Goal: Communication & Community: Answer question/provide support

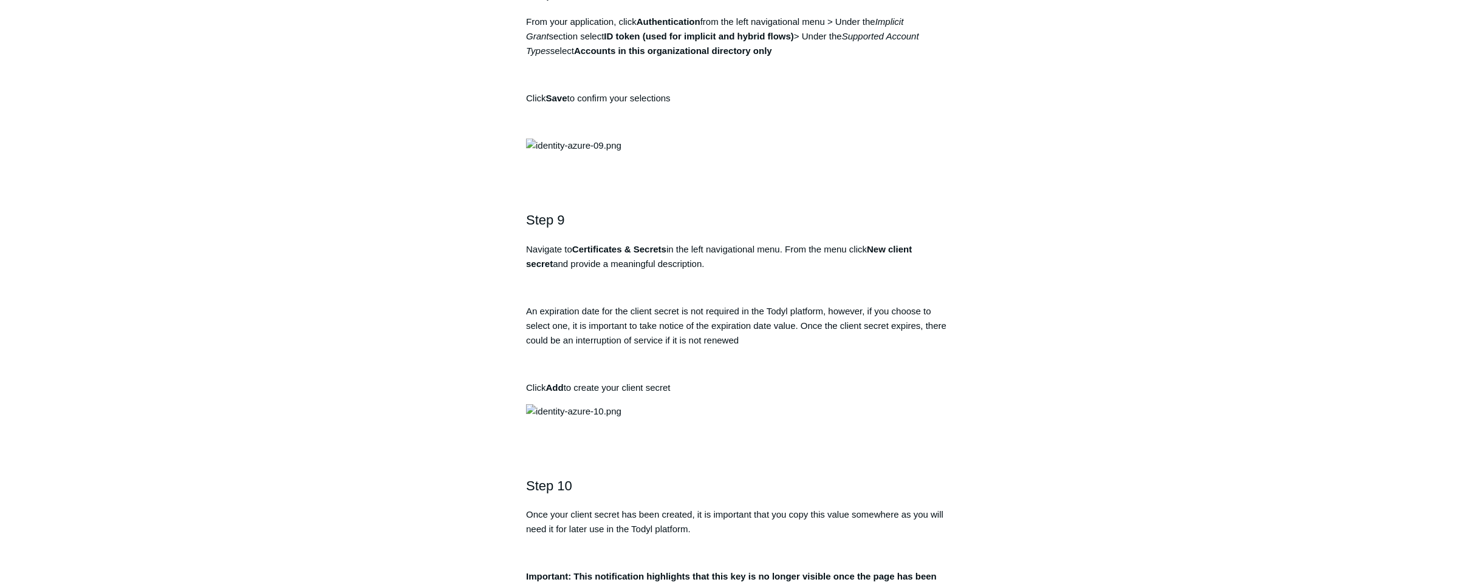
scroll to position [2061, 0]
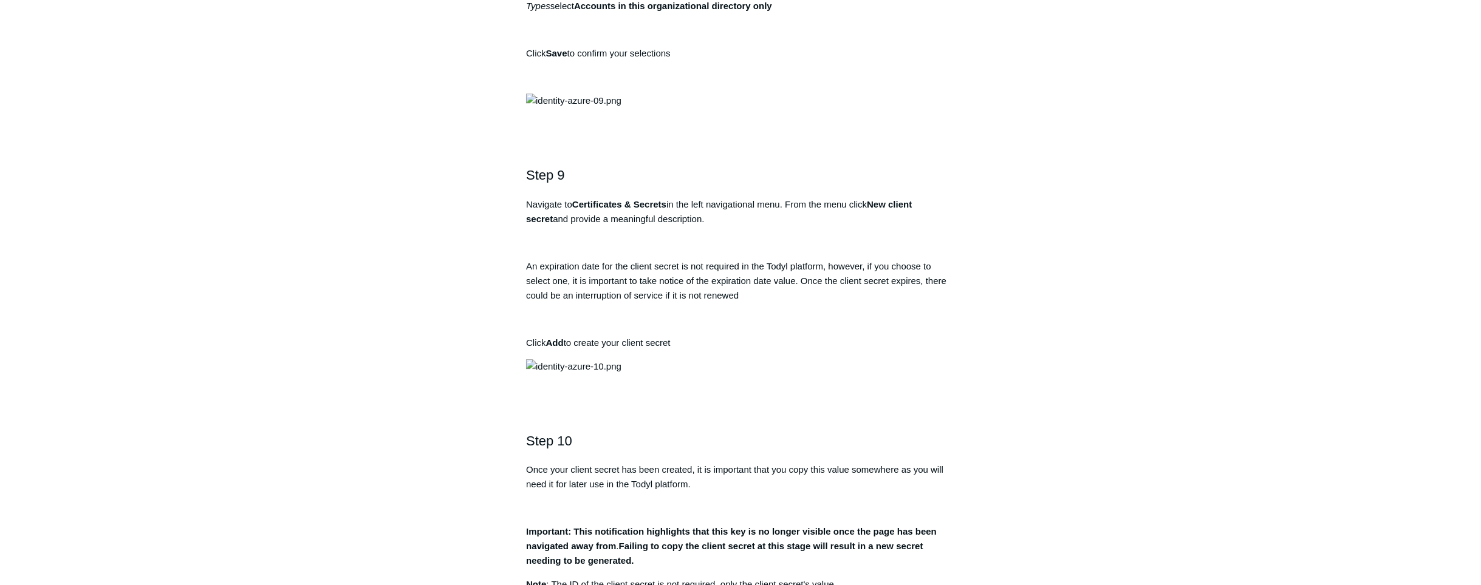
click at [1023, 440] on div "Articles in this section Remove Authentication When Disconnecting DUO MFA with …" at bounding box center [740, 414] width 705 height 4731
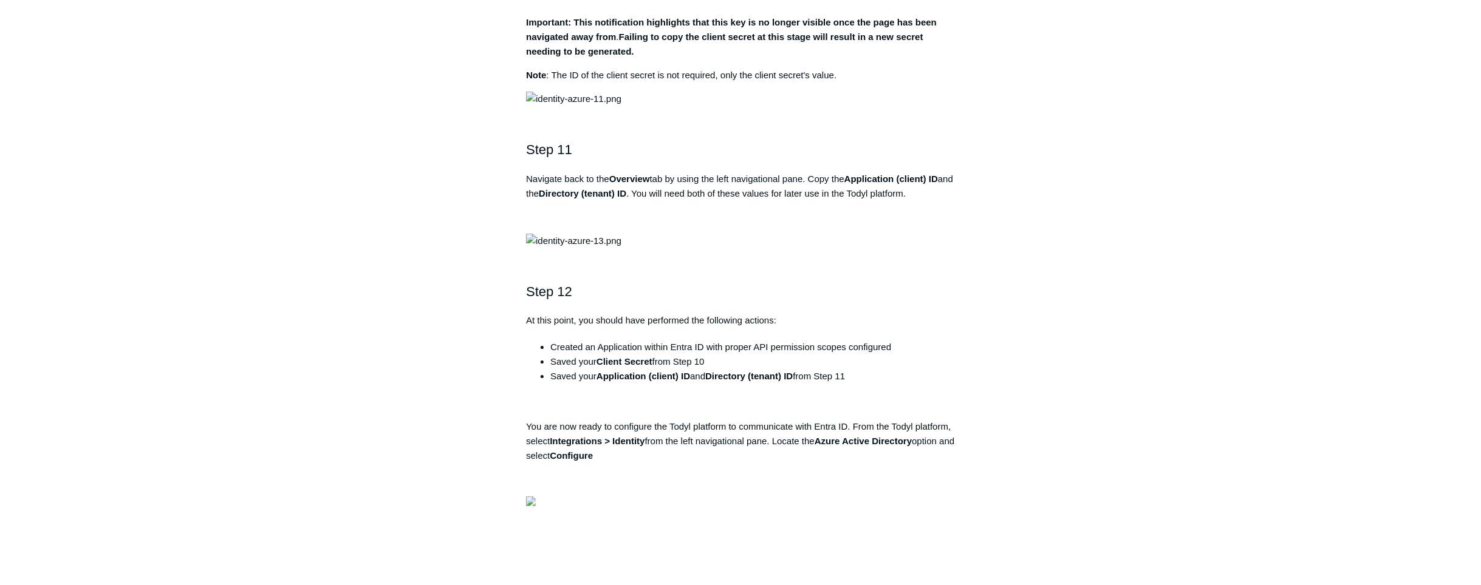
scroll to position [2650, 0]
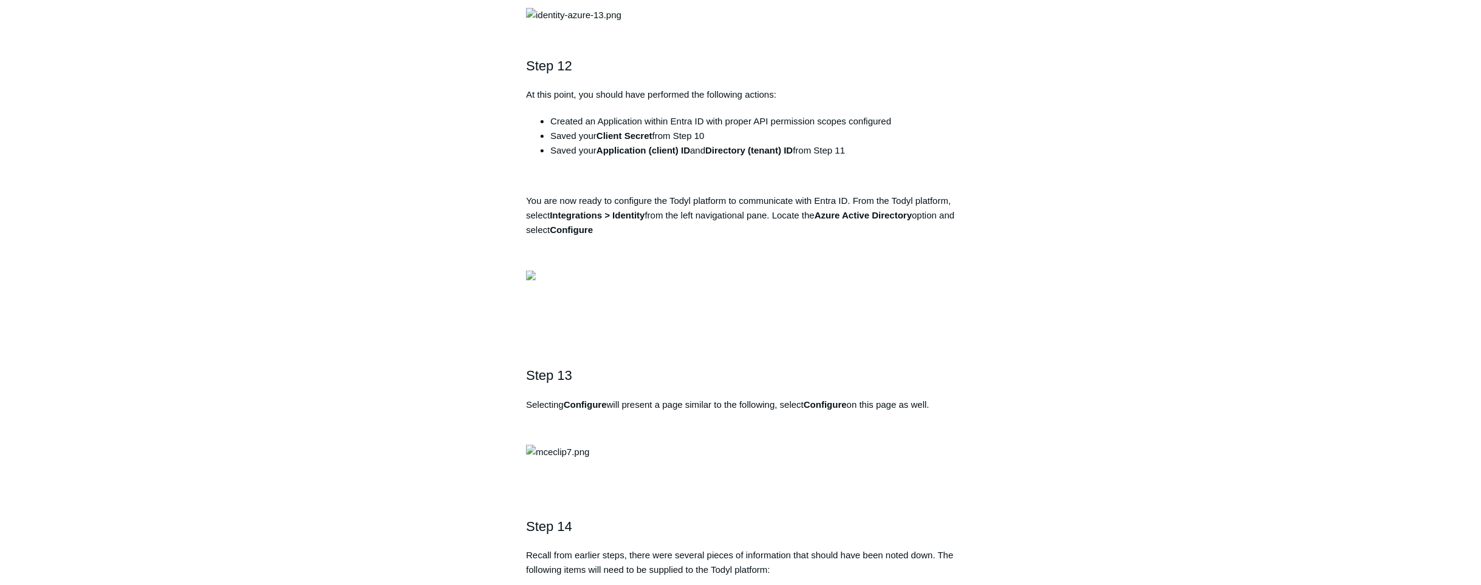
scroll to position [3091, 0]
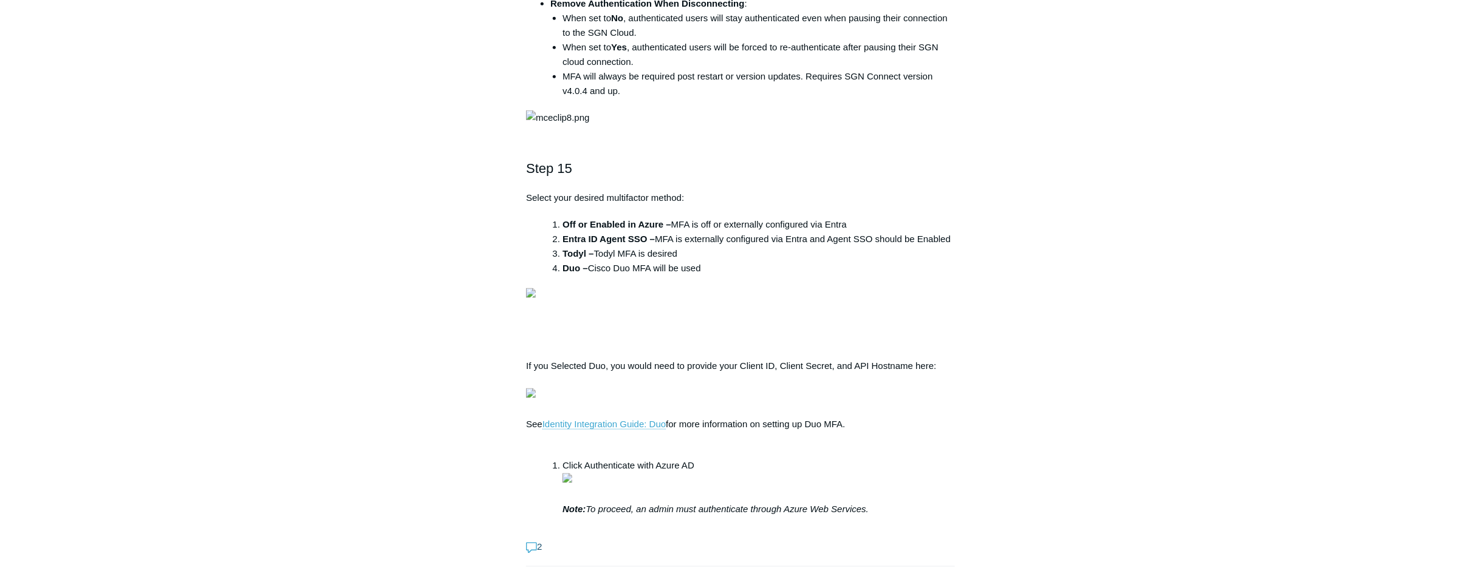
scroll to position [3533, 0]
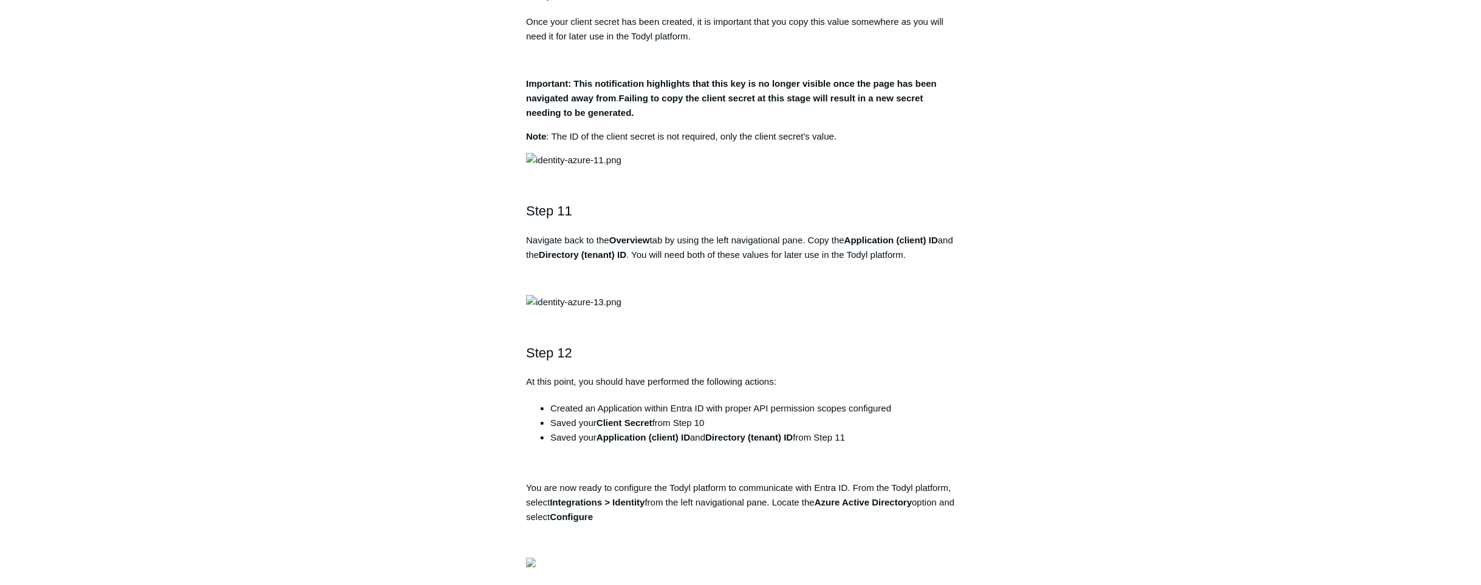
scroll to position [2503, 0]
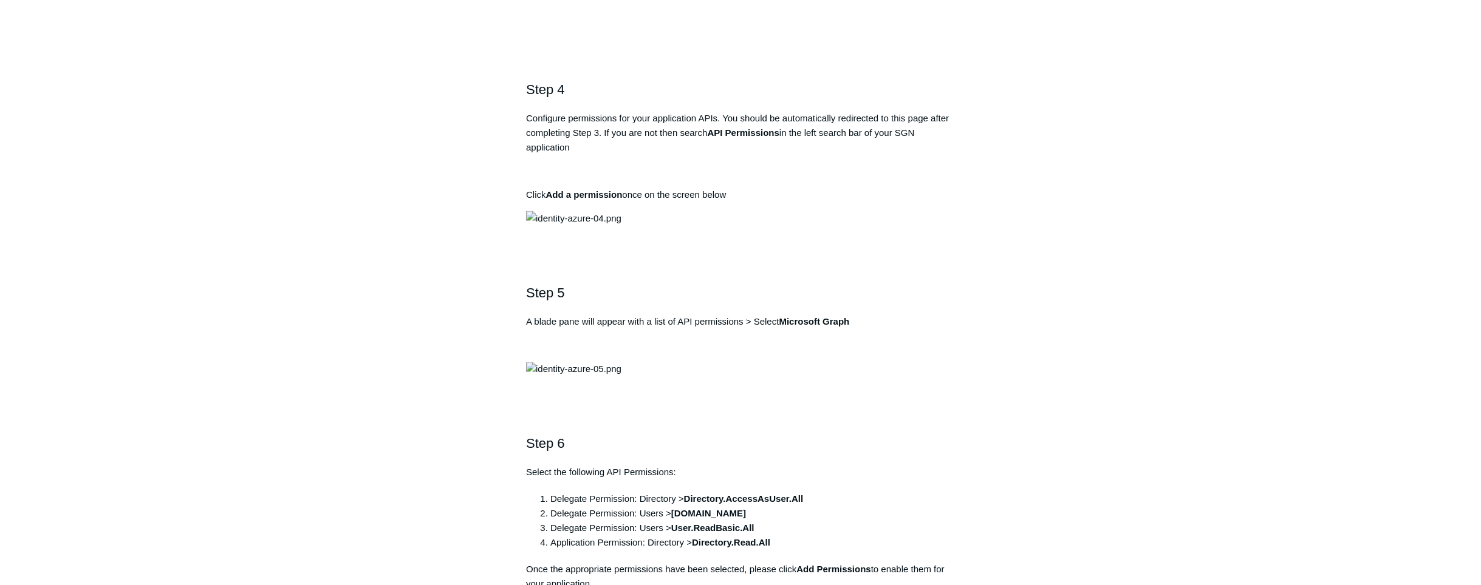
scroll to position [1178, 0]
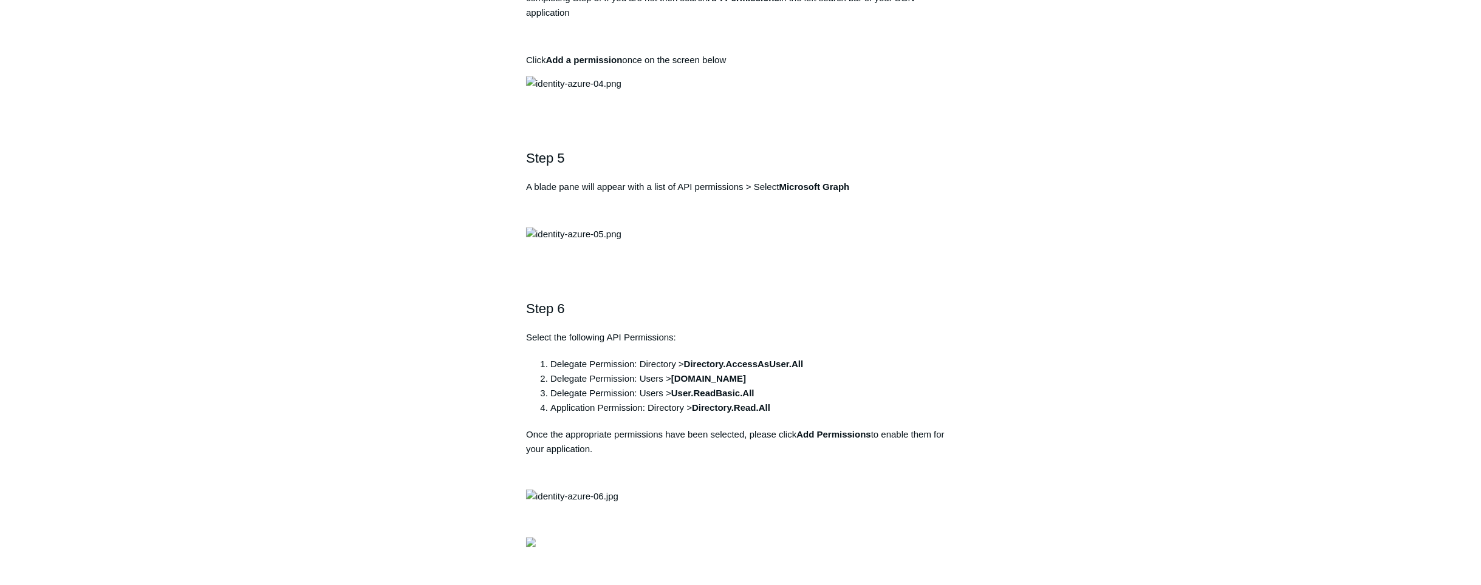
copy div "https://auth.todyl.com/v1/login/callback"
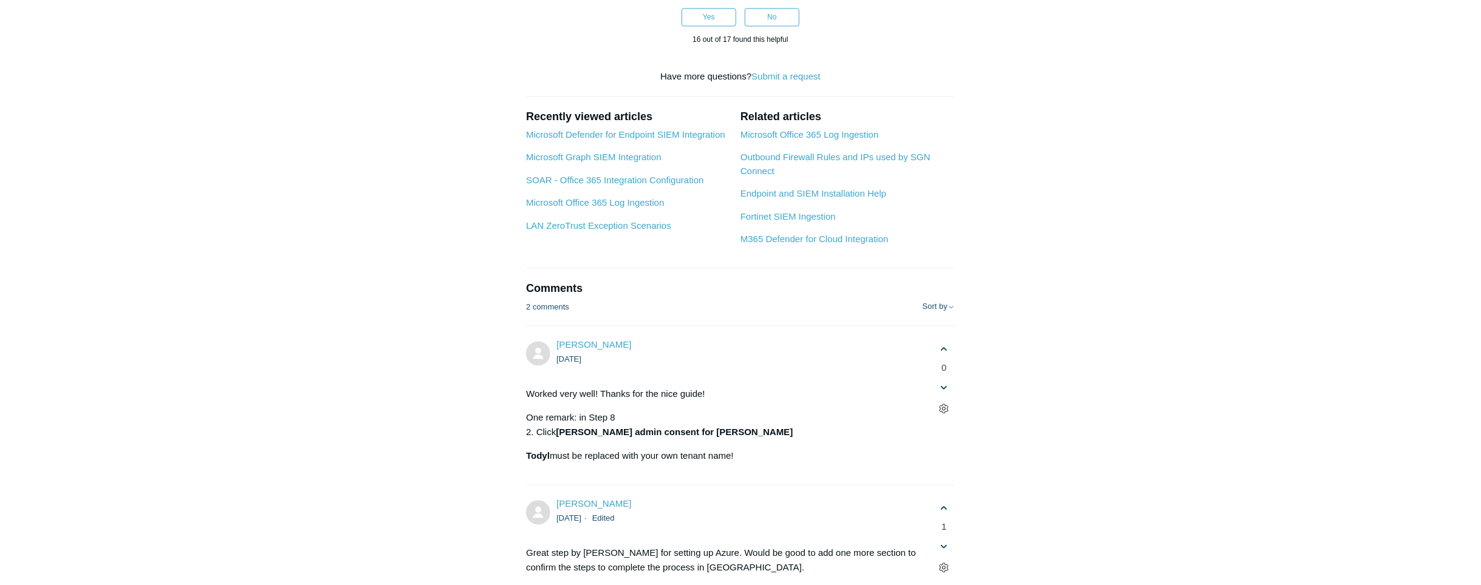
scroll to position [4122, 0]
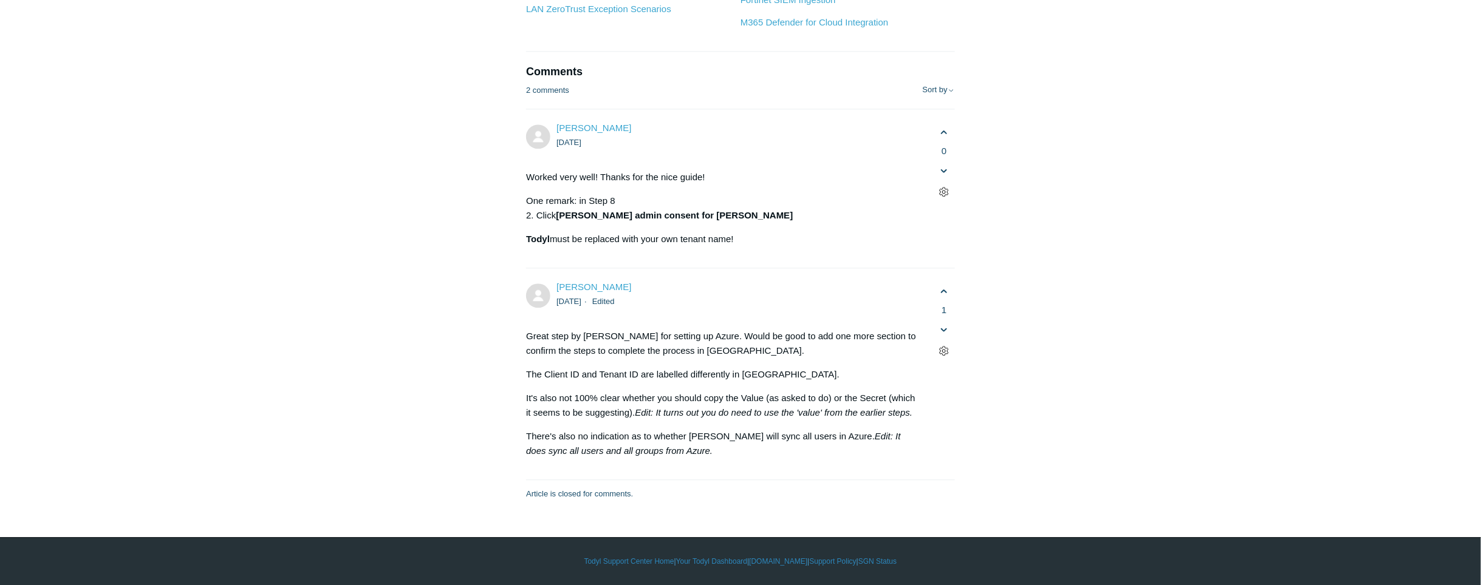
scroll to position [4417, 0]
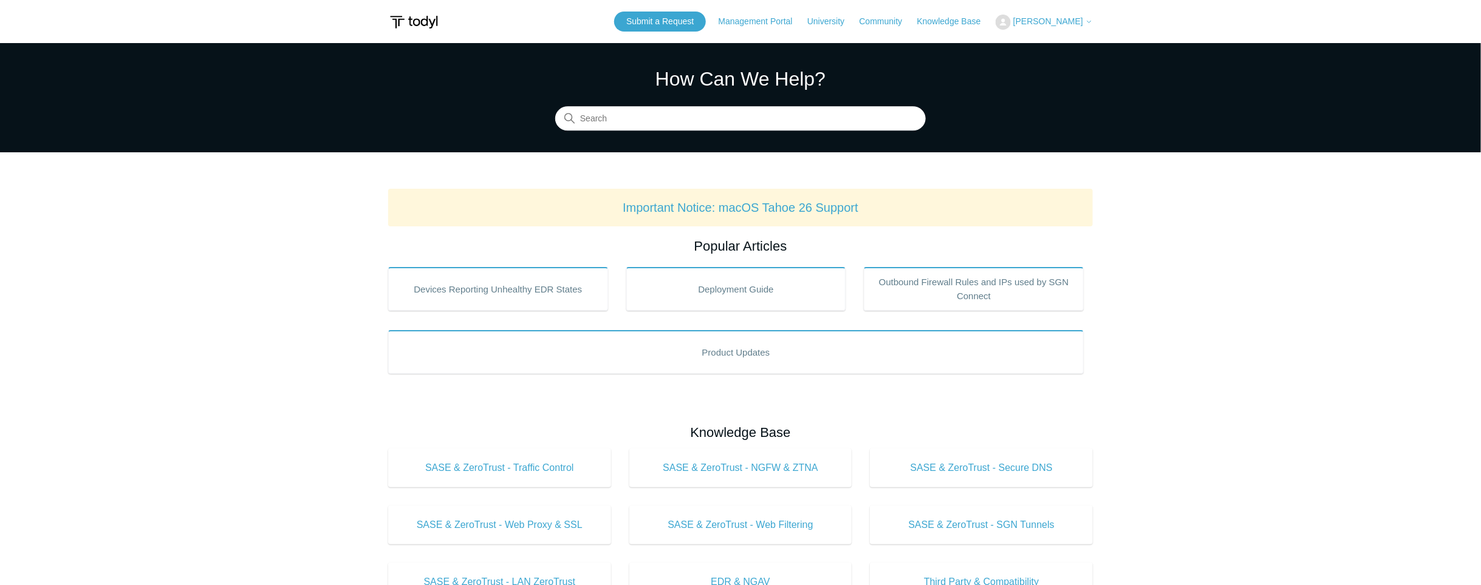
click at [1080, 19] on span "[PERSON_NAME]" at bounding box center [1048, 21] width 70 height 10
click at [1075, 49] on link "My Support Requests" at bounding box center [1055, 47] width 118 height 21
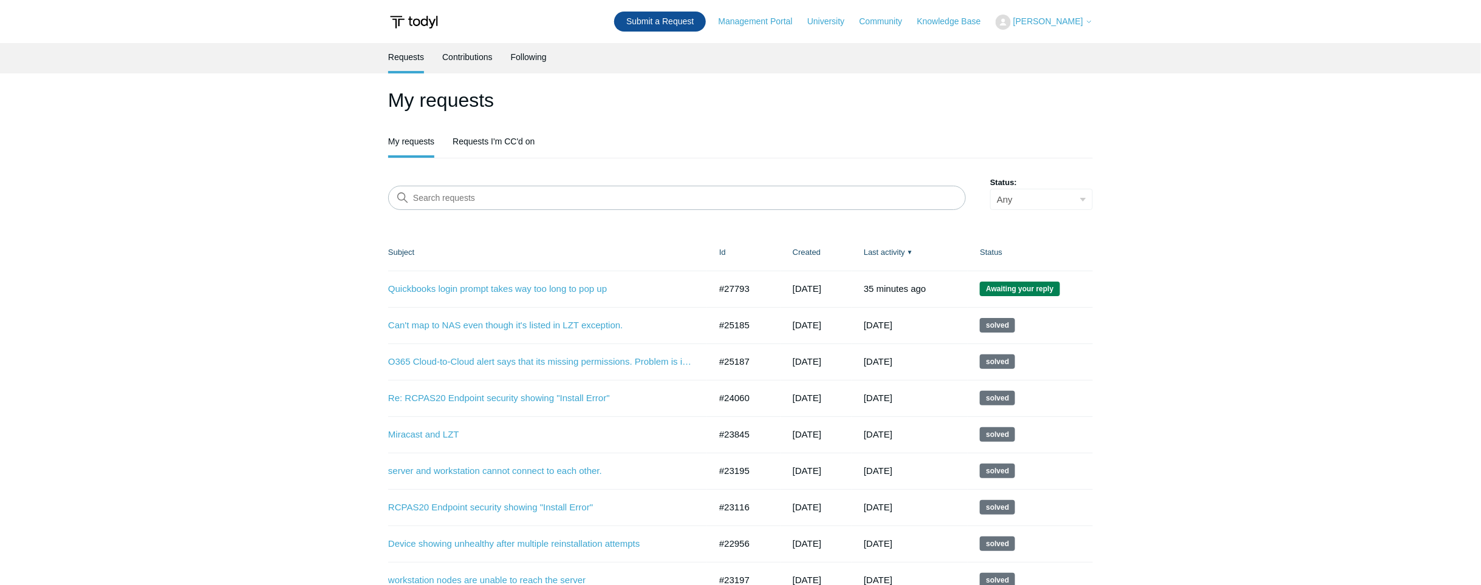
click at [706, 19] on link "Submit a Request" at bounding box center [660, 22] width 92 height 20
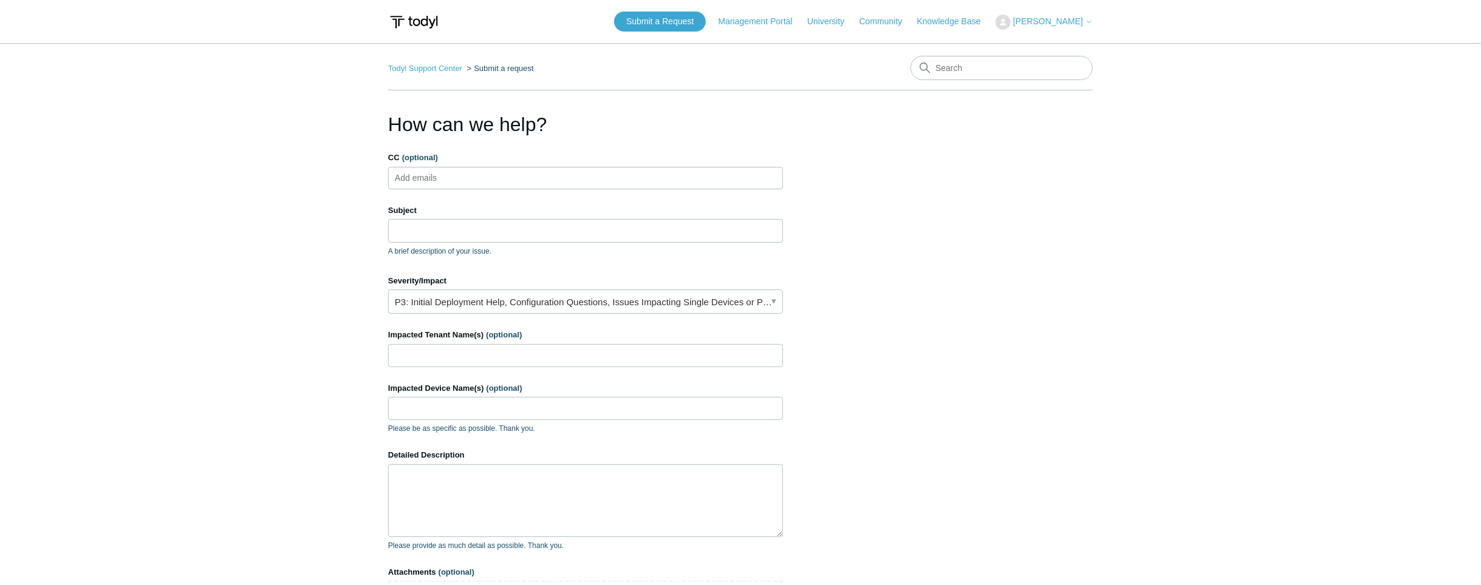
click at [505, 207] on label "Subject" at bounding box center [585, 211] width 395 height 12
click at [505, 219] on input "Subject" at bounding box center [585, 230] width 395 height 23
click at [497, 186] on ul "Add emails" at bounding box center [585, 178] width 395 height 22
click at [490, 238] on input "Subject" at bounding box center [585, 230] width 395 height 23
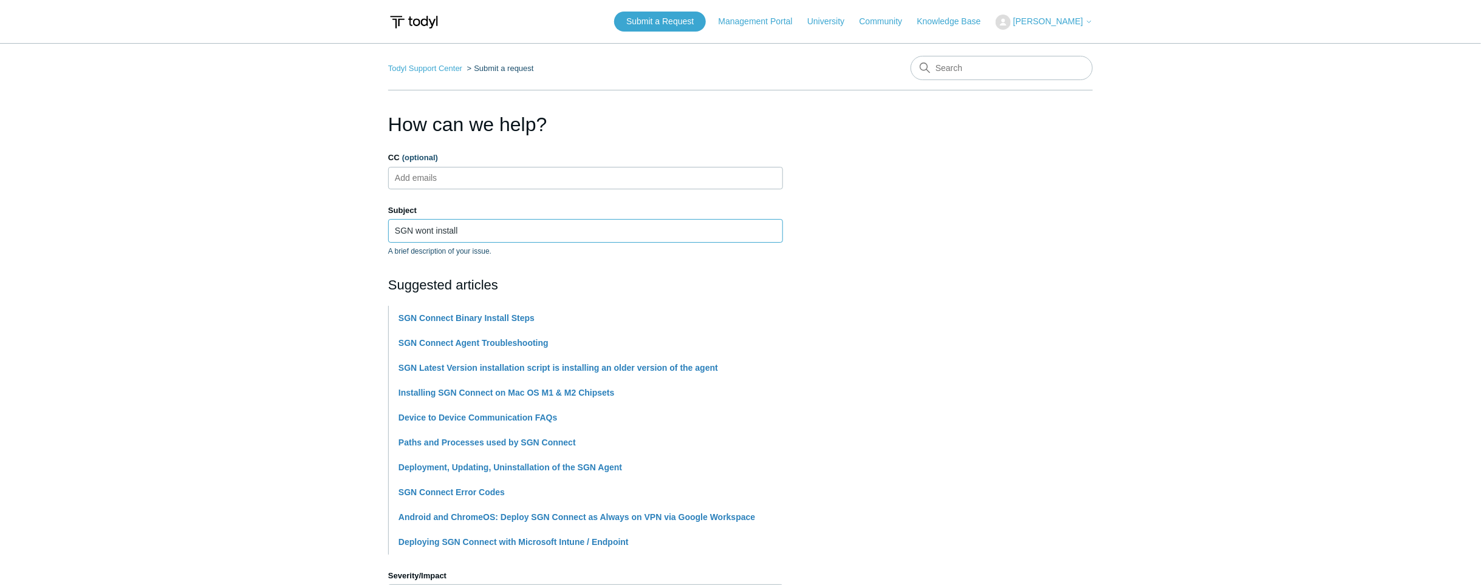
type input "SGN wont install"
click at [1006, 302] on section "How can we help? CC (optional) Add emails Subject SGN wont install A brief desc…" at bounding box center [740, 537] width 705 height 855
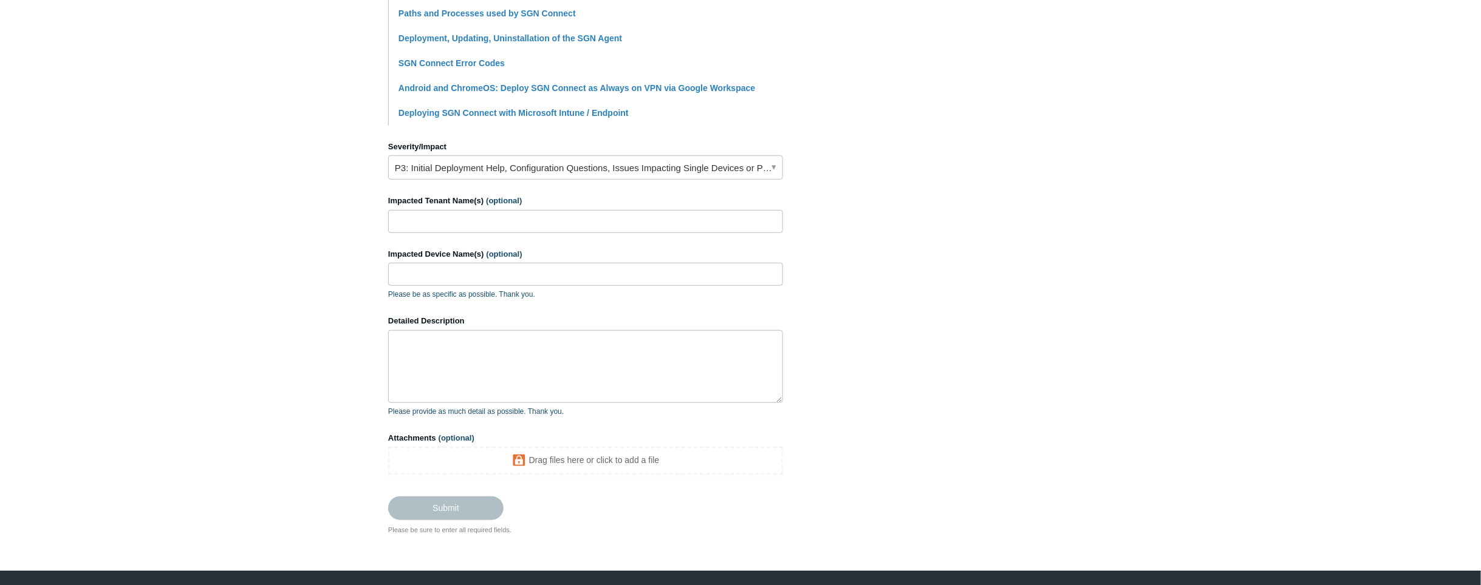
scroll to position [462, 0]
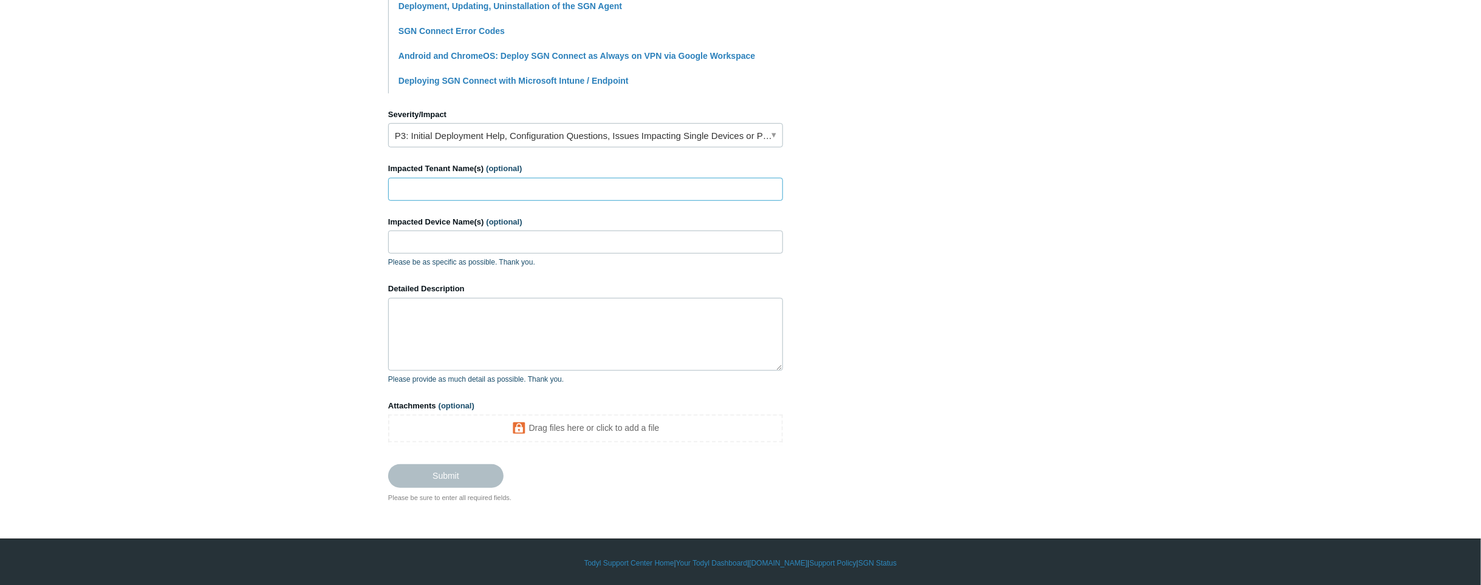
click at [528, 193] on input "Impacted Tenant Name(s) (optional)" at bounding box center [585, 189] width 395 height 23
click at [510, 129] on link "P3: Initial Deployment Help, Configuration Questions, Issues Impacting Single D…" at bounding box center [585, 135] width 395 height 24
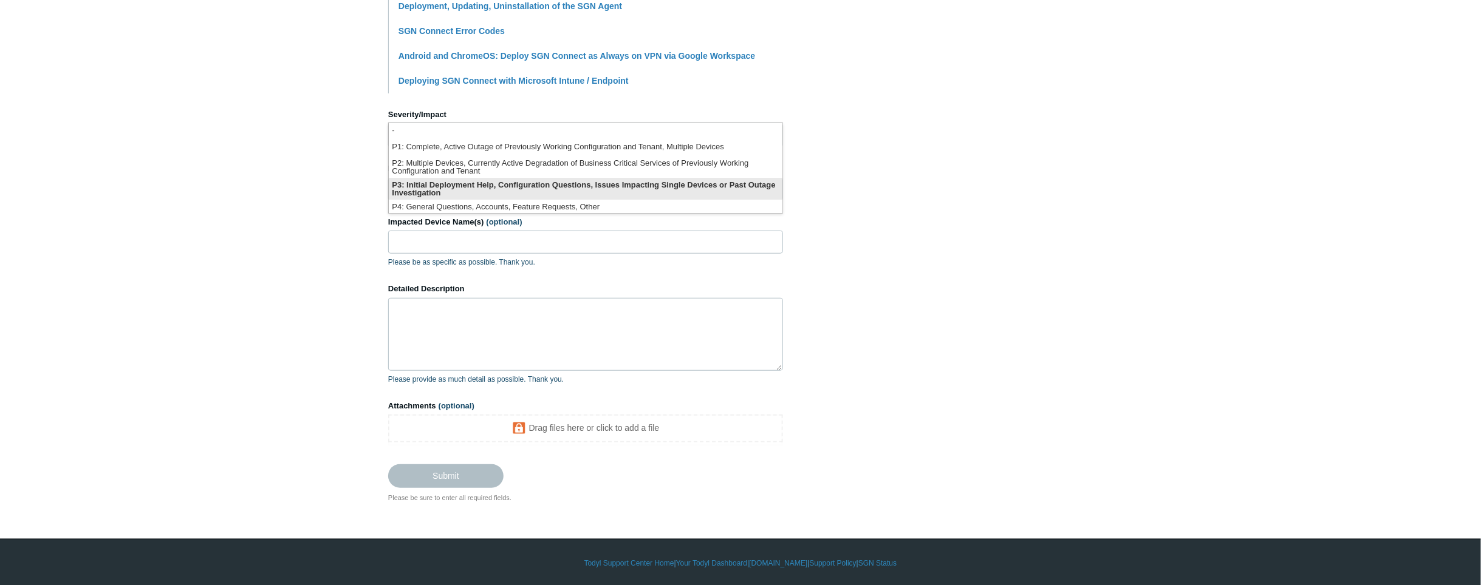
click at [731, 188] on li "P3: Initial Deployment Help, Configuration Questions, Issues Impacting Single D…" at bounding box center [586, 189] width 394 height 22
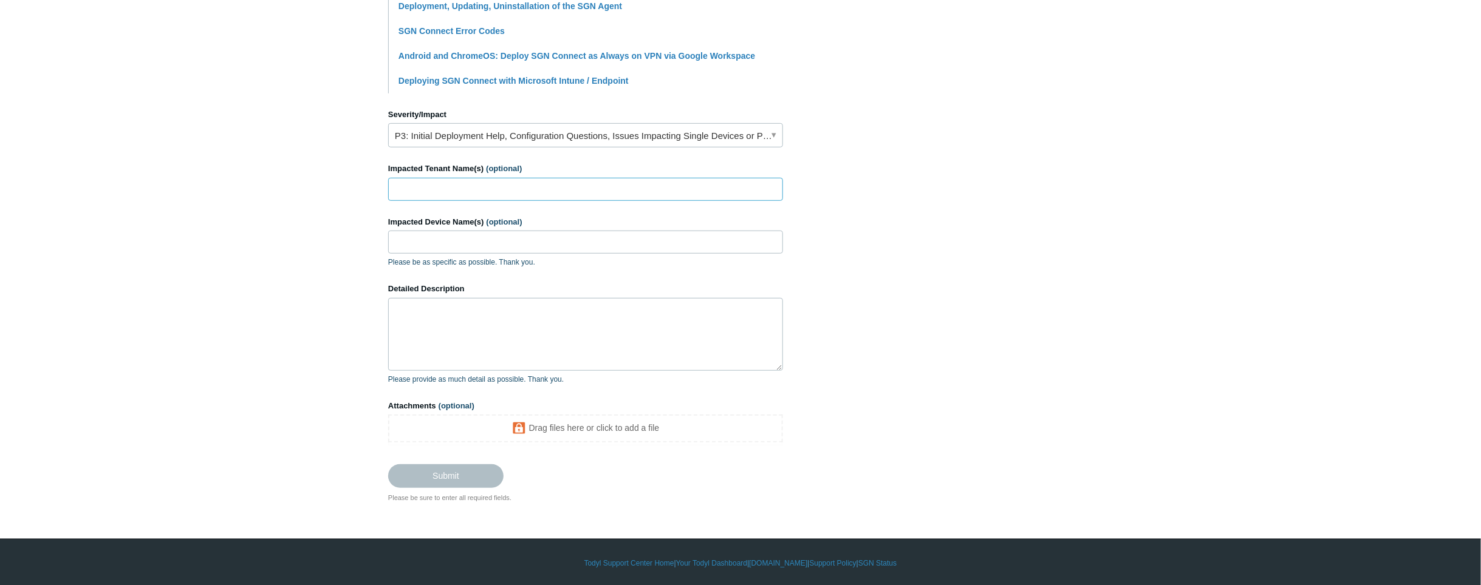
click at [497, 185] on input "Impacted Tenant Name(s) (optional)" at bounding box center [585, 189] width 395 height 23
type input "RCL Consultants"
click at [546, 243] on input "Impacted Device Name(s) (optional)" at bounding box center [585, 242] width 395 height 23
type input "[PERSON_NAME]"
click at [533, 327] on textarea "Detailed Description" at bounding box center [585, 334] width 395 height 73
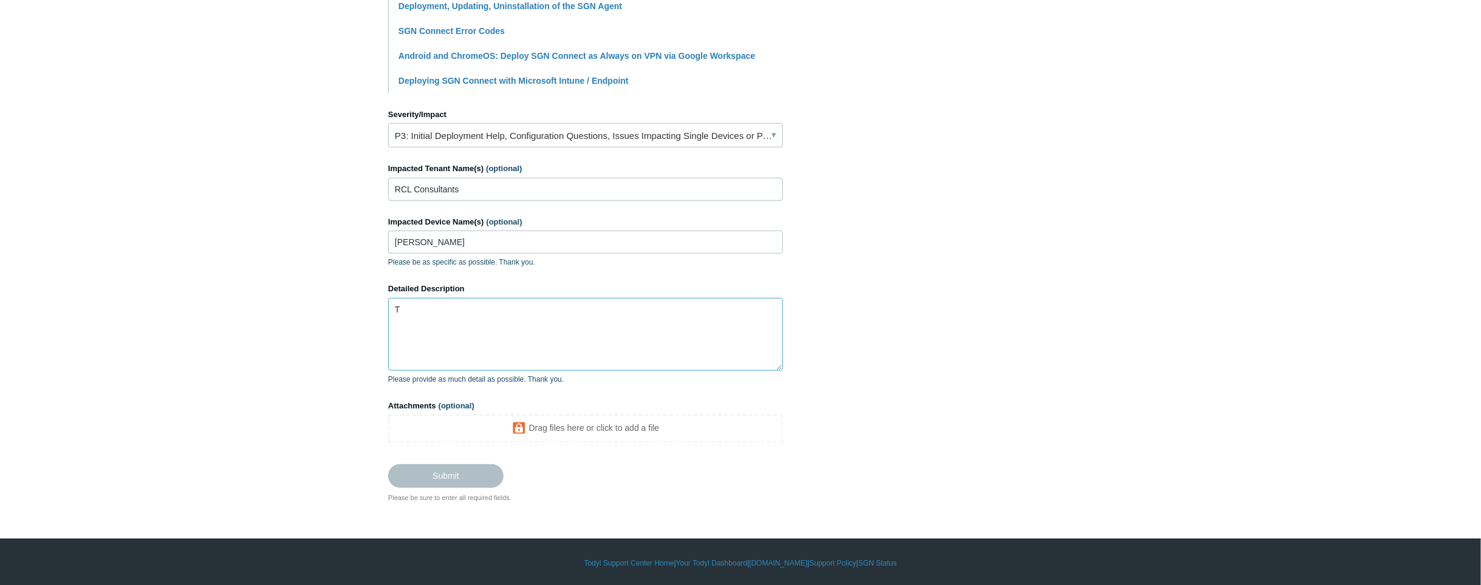
scroll to position [447, 0]
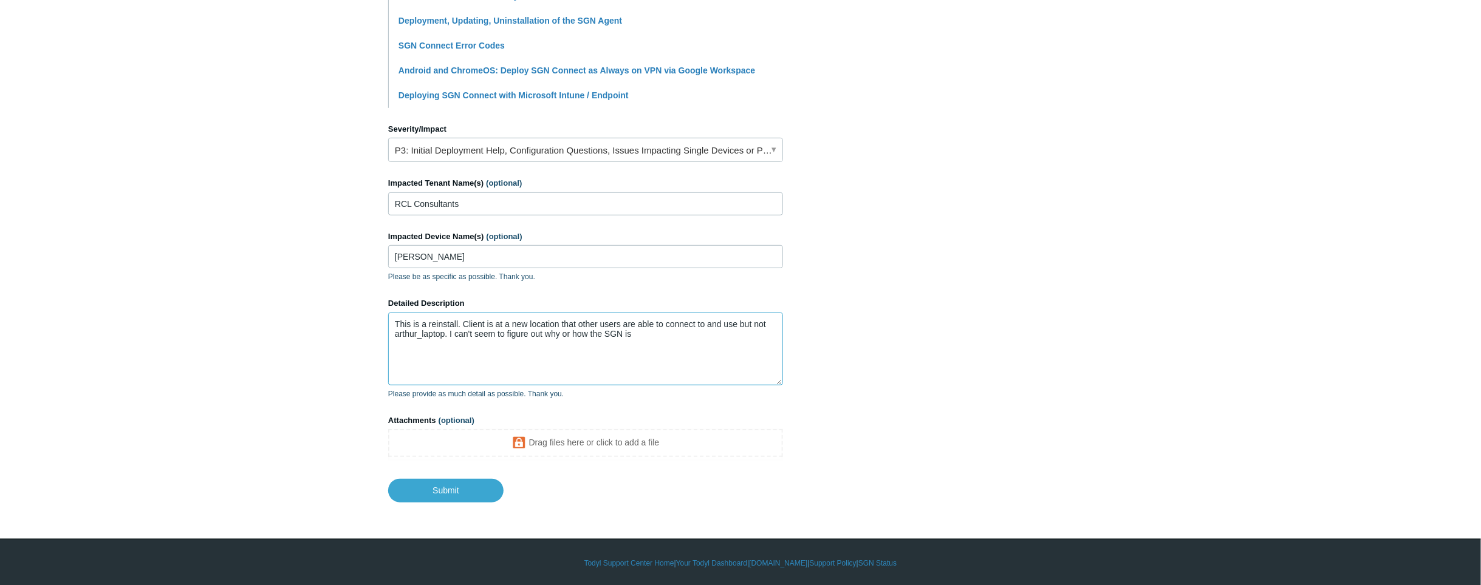
click at [664, 319] on textarea "This is a reinstall. Client is at a new location that other users are able to c…" at bounding box center [585, 349] width 395 height 73
click at [695, 322] on textarea "This is a reinstall. Client is at a new location that other users are able to c…" at bounding box center [585, 349] width 395 height 73
click at [703, 324] on textarea "This is a reinstall. Client is at a new location that other users are able to c…" at bounding box center [585, 349] width 395 height 73
click at [695, 321] on textarea "This is a reinstall. Client is at a new location that other users are able to c…" at bounding box center [585, 349] width 395 height 73
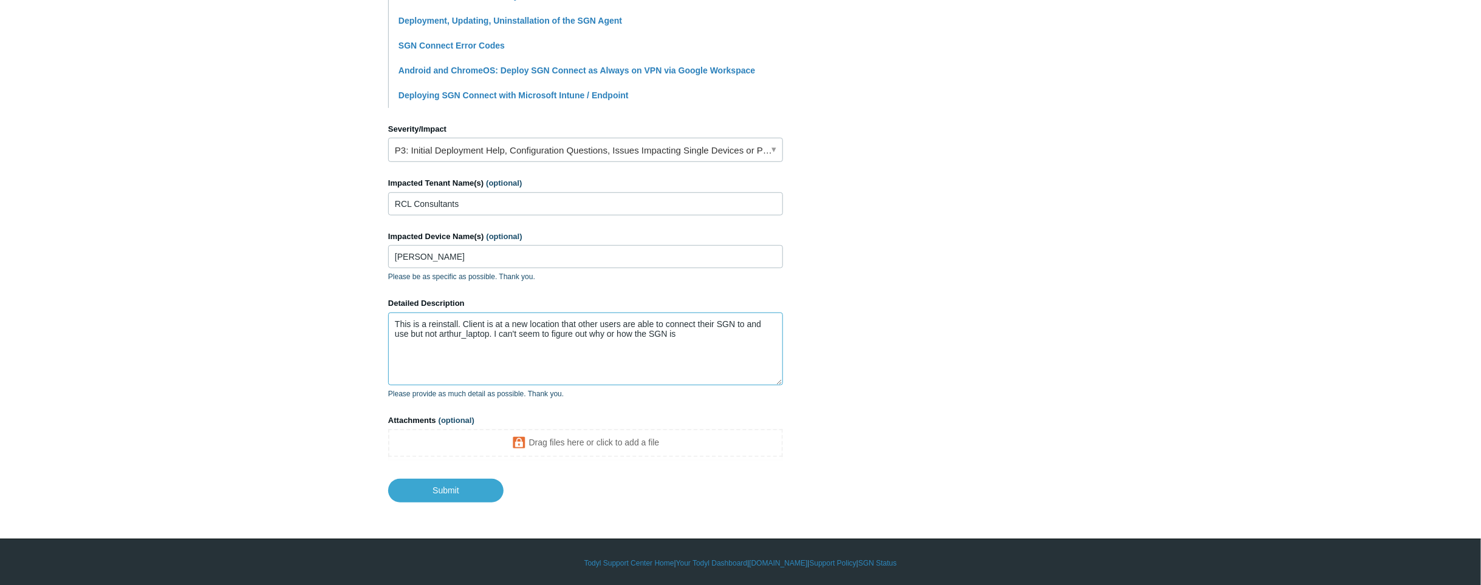
click at [414, 336] on textarea "This is a reinstall. Client is at a new location that other users are able to c…" at bounding box center [585, 349] width 395 height 73
click at [428, 334] on textarea "This is a reinstall. Client is at a new location that other users are able to c…" at bounding box center [585, 349] width 395 height 73
click at [500, 339] on textarea "This is a reinstall. Client is at a new location that other users are able to c…" at bounding box center [585, 349] width 395 height 73
click at [568, 340] on textarea "This is a reinstall. Client is at a new location that other users are able to c…" at bounding box center [585, 349] width 395 height 73
click at [525, 320] on textarea "This is a reinstall. Client is at a new location that other users are able to c…" at bounding box center [585, 349] width 395 height 73
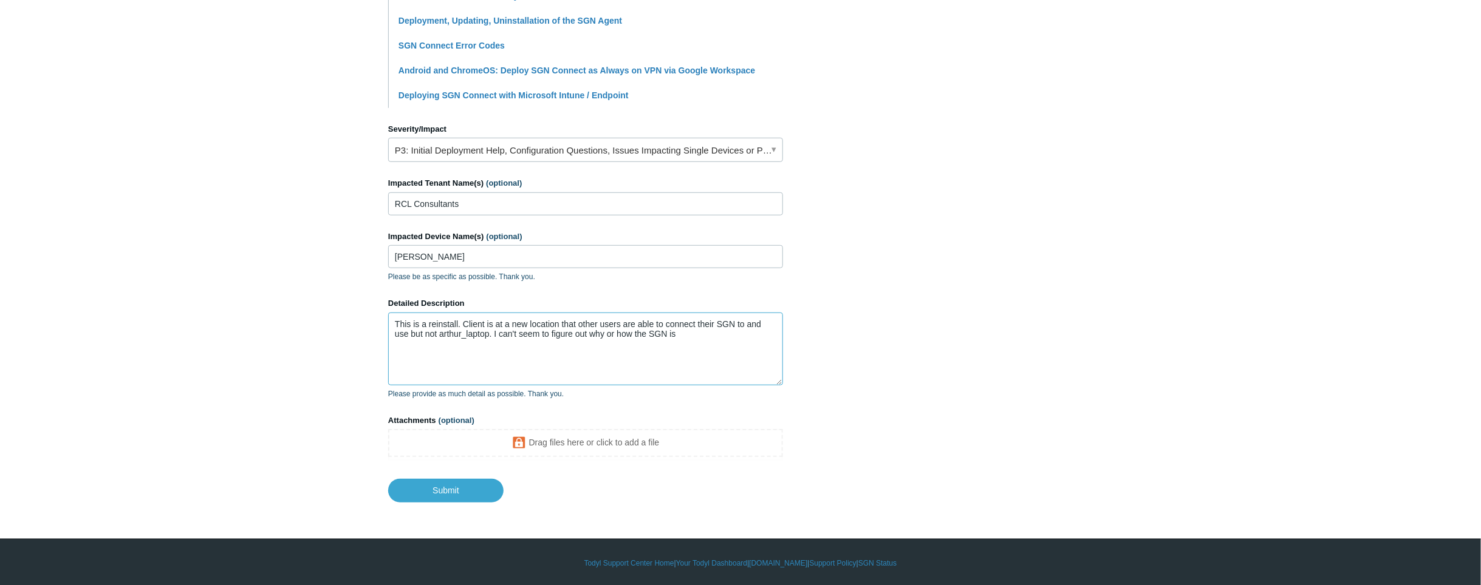
click at [629, 349] on textarea "This is a reinstall. Client is at a new location that other users are able to c…" at bounding box center [585, 349] width 395 height 73
click at [677, 340] on textarea "This is a reinstall. Client is at a new location that other users are able to c…" at bounding box center [585, 349] width 395 height 73
click at [664, 370] on textarea "This is a reinstall. Client is at a new location that other users are able to c…" at bounding box center [585, 349] width 395 height 73
click at [663, 357] on textarea "This is a reinstall. Client is at a new location that other users are able to c…" at bounding box center [585, 349] width 395 height 73
click at [1334, 445] on main "Todyl Support Center Submit a request How can we help? CC (optional) Add emails…" at bounding box center [740, 49] width 1481 height 907
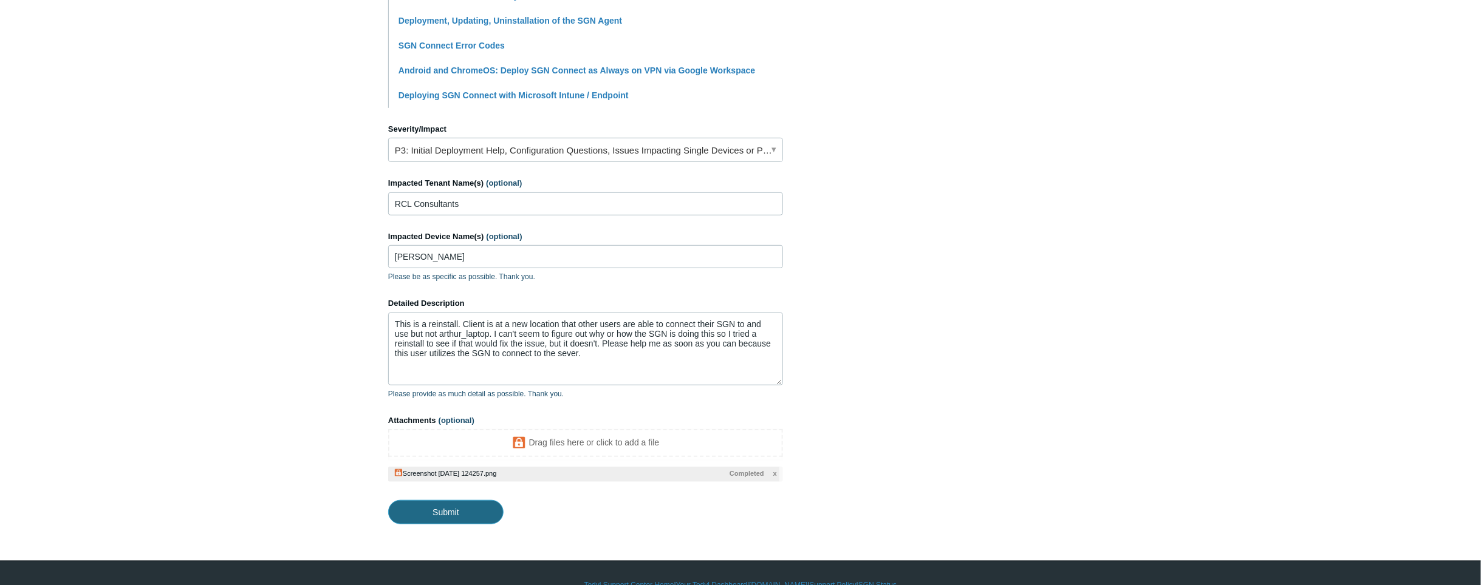
click at [461, 512] on input "Submit" at bounding box center [445, 512] width 115 height 24
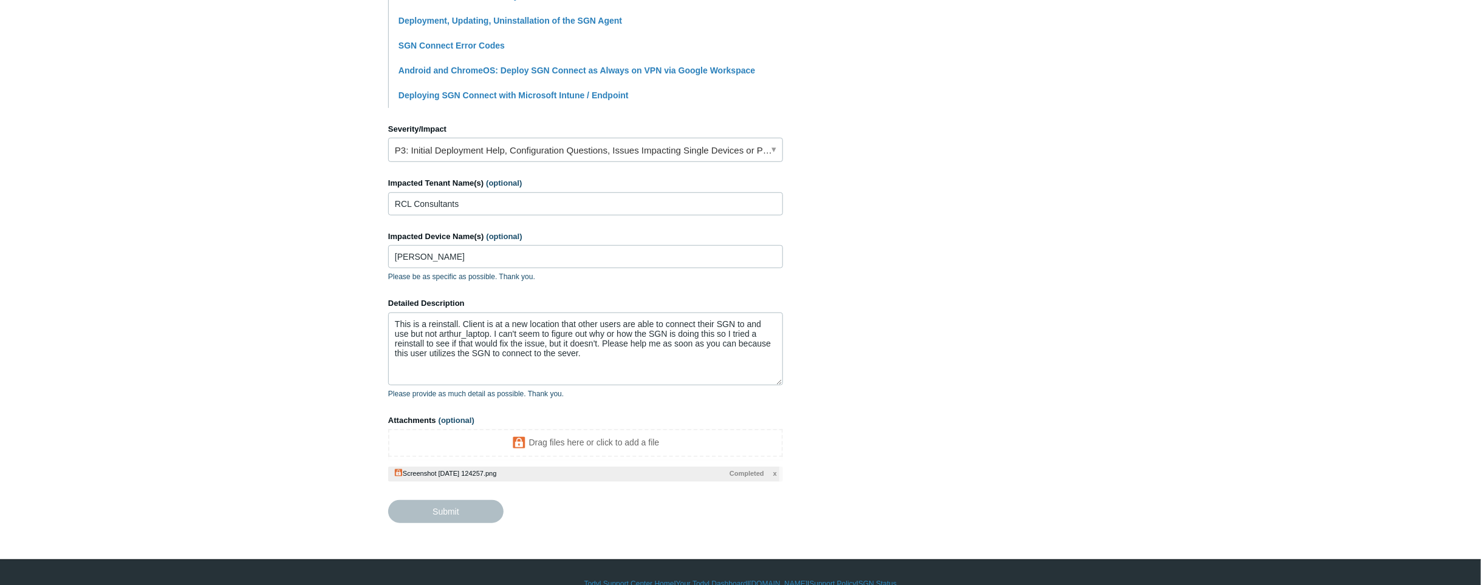
type textarea "This is a reinstall. Client is at a new location that other users are able to c…"
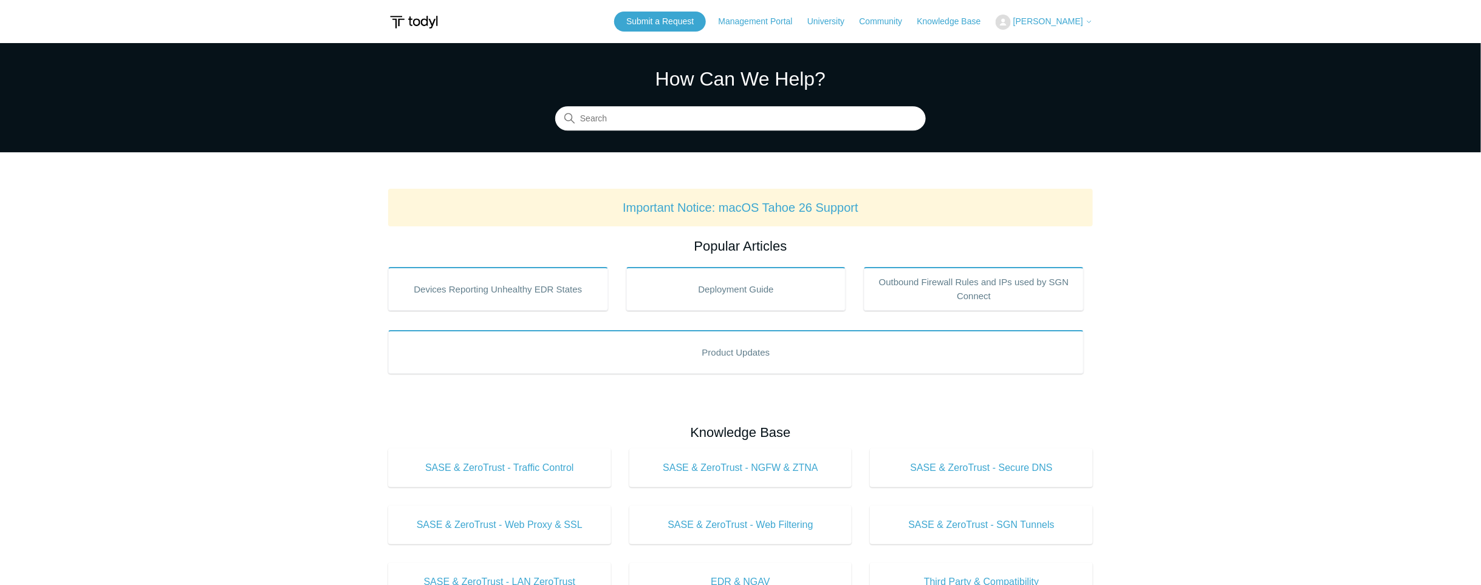
click at [1069, 21] on span "[PERSON_NAME]" at bounding box center [1048, 21] width 70 height 10
click at [1033, 45] on link "My Support Requests" at bounding box center [1055, 47] width 118 height 21
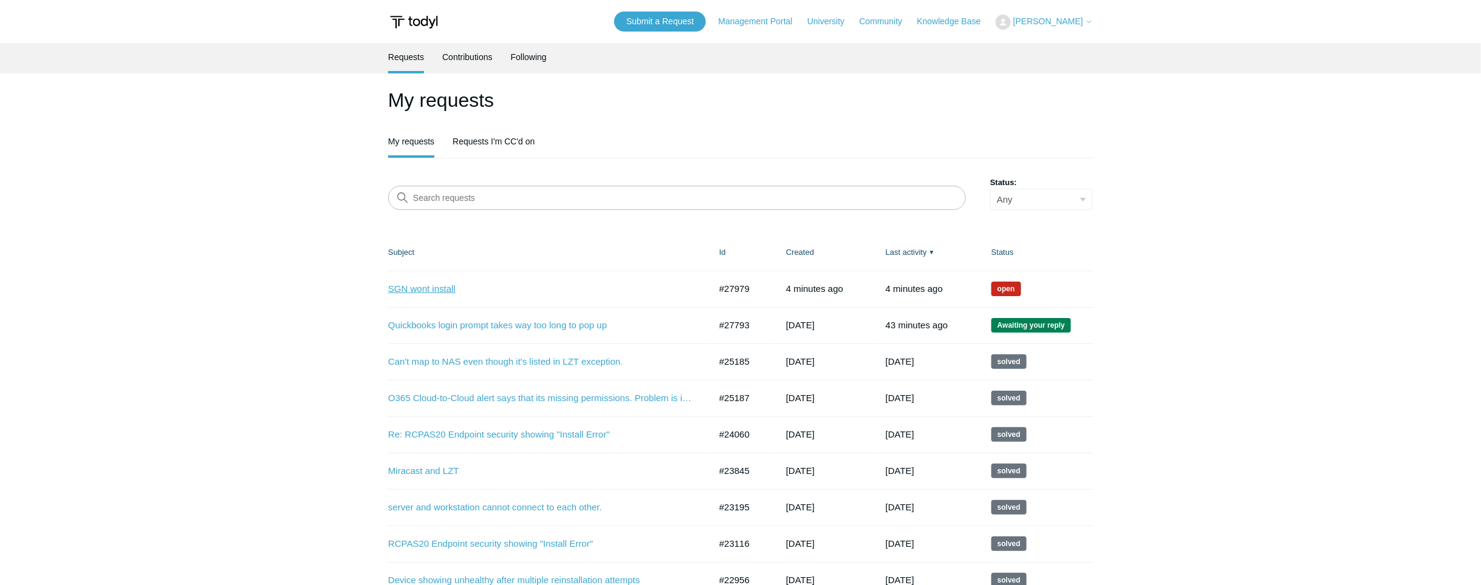
click at [423, 290] on link "SGN wont install" at bounding box center [540, 289] width 304 height 14
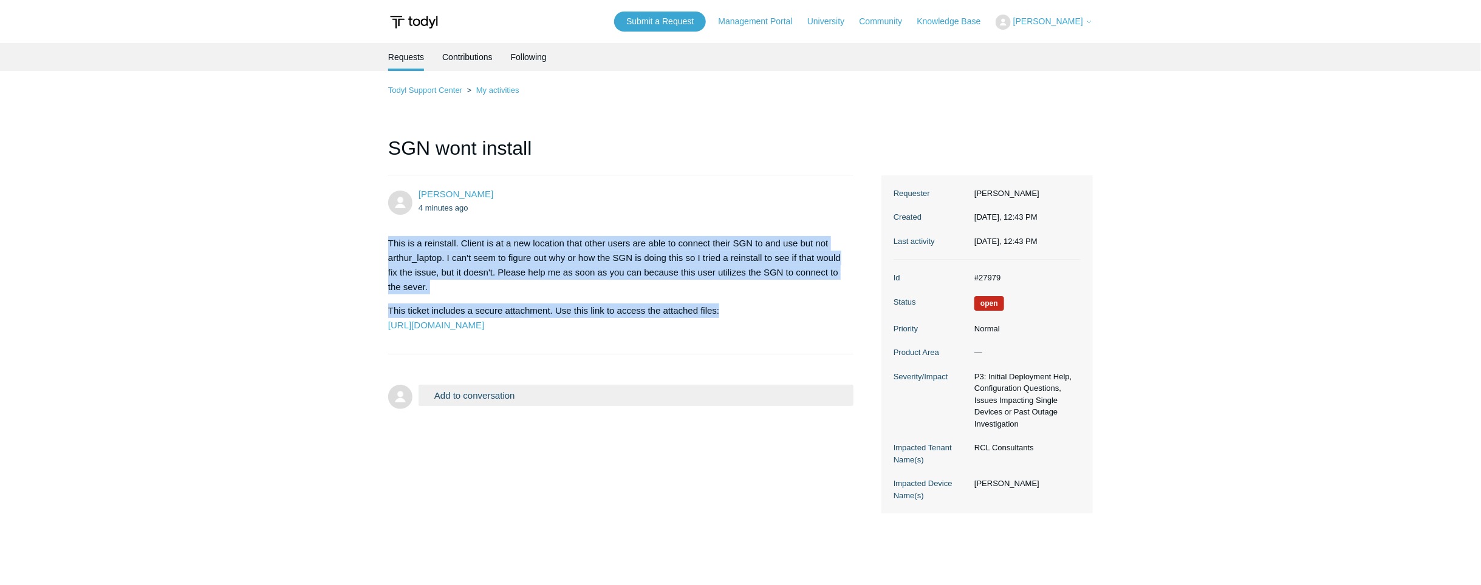
drag, startPoint x: 384, startPoint y: 241, endPoint x: 740, endPoint y: 309, distance: 362.2
click at [740, 309] on main "Requests Contributions Following Todyl Support Center My activities SGN wont in…" at bounding box center [740, 306] width 1481 height 527
drag, startPoint x: 740, startPoint y: 309, endPoint x: 734, endPoint y: 312, distance: 6.8
click at [734, 312] on p "This ticket includes a secure attachment. Use this link to access the attached …" at bounding box center [614, 318] width 453 height 29
click at [717, 312] on p "This ticket includes a secure attachment. Use this link to access the attached …" at bounding box center [614, 318] width 453 height 29
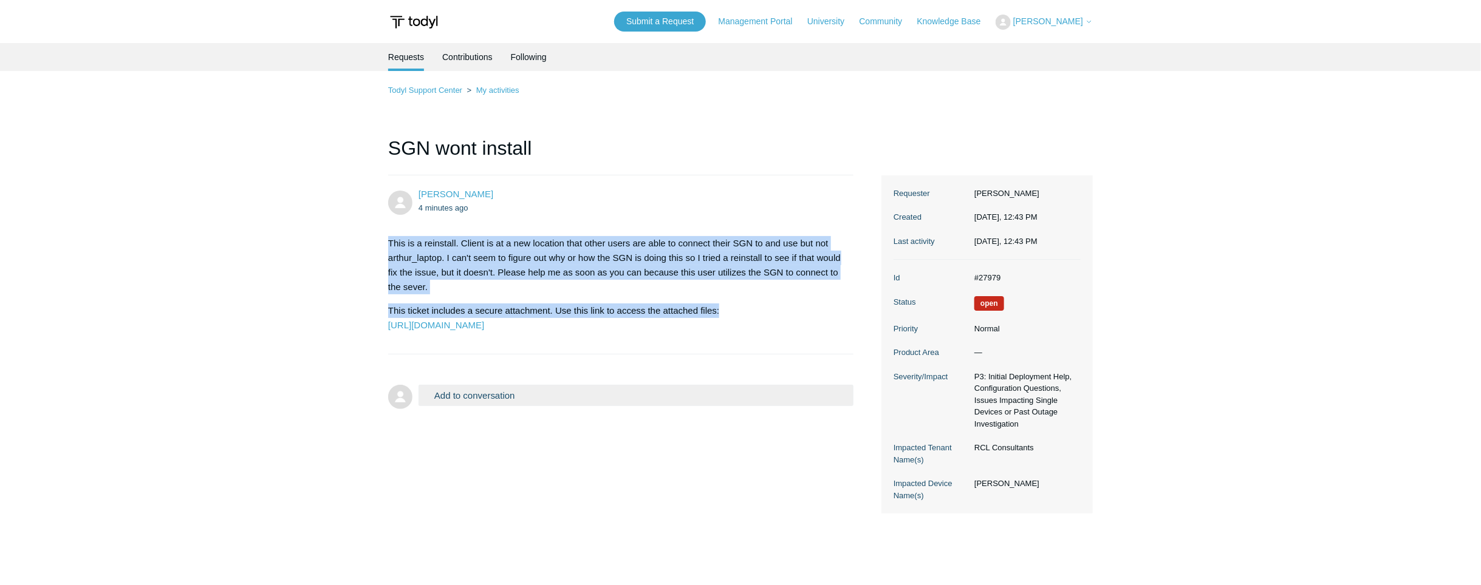
drag, startPoint x: 723, startPoint y: 312, endPoint x: 377, endPoint y: 242, distance: 353.0
click at [377, 242] on main "Requests Contributions Following Todyl Support Center My activities SGN wont in…" at bounding box center [740, 306] width 1481 height 527
click at [434, 281] on p "This is a reinstall. Client is at a new location that other users are able to c…" at bounding box center [614, 265] width 453 height 58
drag, startPoint x: 384, startPoint y: 242, endPoint x: 749, endPoint y: 309, distance: 371.7
click at [749, 309] on main "Requests Contributions Following Todyl Support Center My activities SGN wont in…" at bounding box center [740, 306] width 1481 height 527
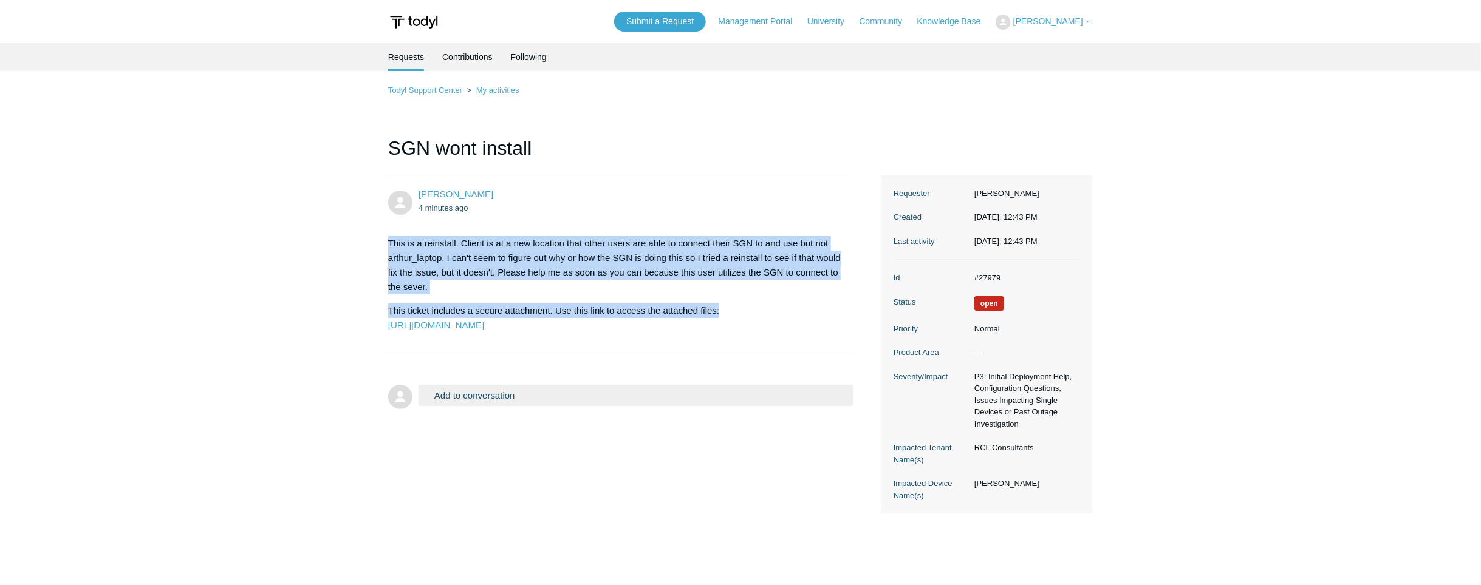
drag, startPoint x: 749, startPoint y: 309, endPoint x: 735, endPoint y: 312, distance: 14.9
click at [735, 312] on p "This ticket includes a secure attachment. Use this link to access the attached …" at bounding box center [614, 318] width 453 height 29
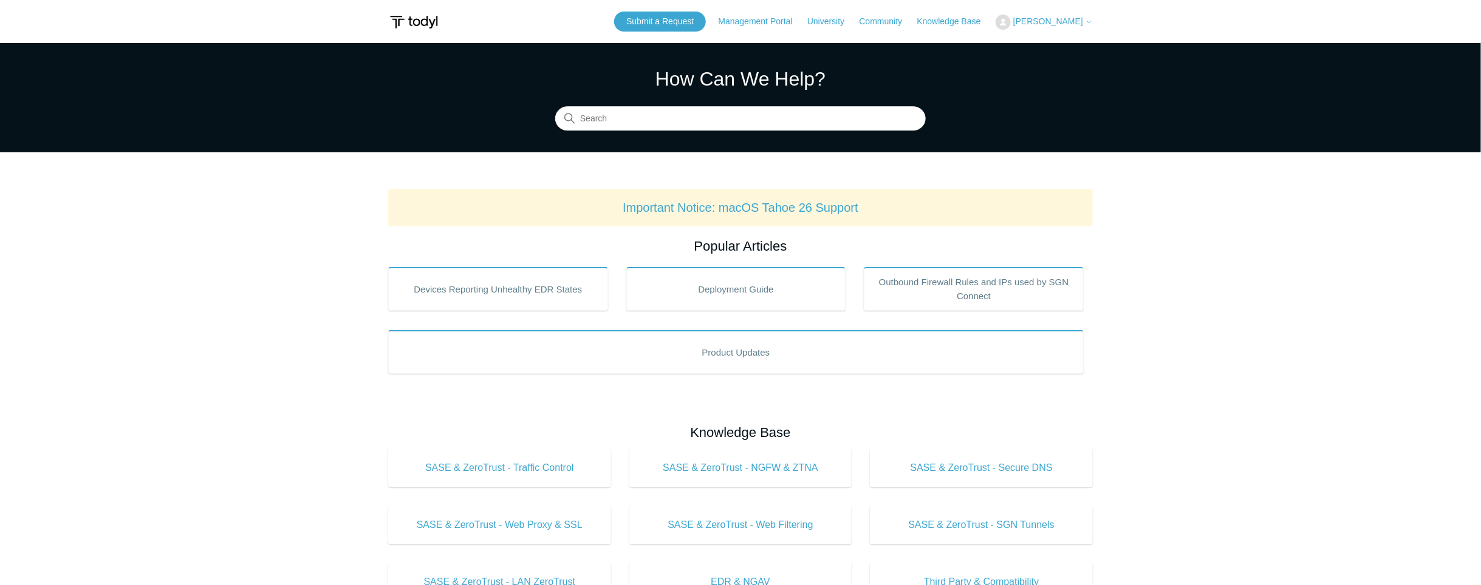
click at [1060, 18] on span "[PERSON_NAME]" at bounding box center [1048, 21] width 70 height 10
click at [1046, 35] on div "My Support Requests Sign out" at bounding box center [1055, 58] width 120 height 56
click at [1063, 22] on span "[PERSON_NAME]" at bounding box center [1048, 21] width 70 height 10
click at [1058, 53] on link "My Support Requests" at bounding box center [1055, 47] width 118 height 21
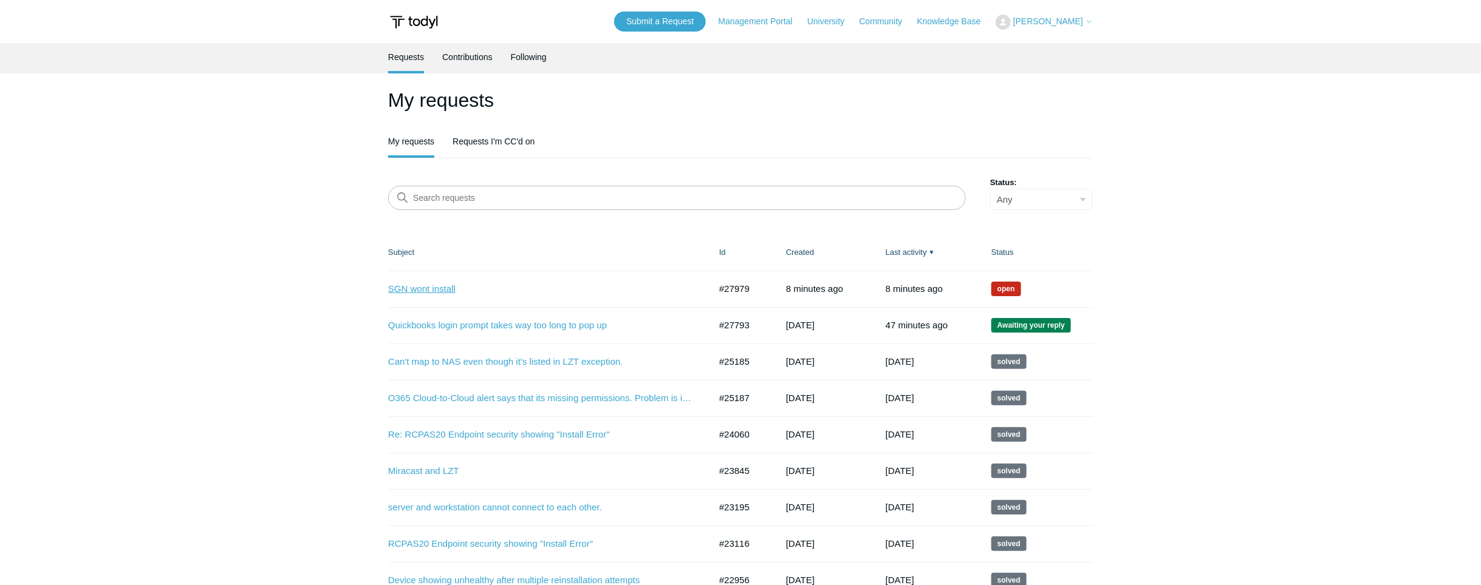
click at [445, 293] on link "SGN wont install" at bounding box center [540, 289] width 304 height 14
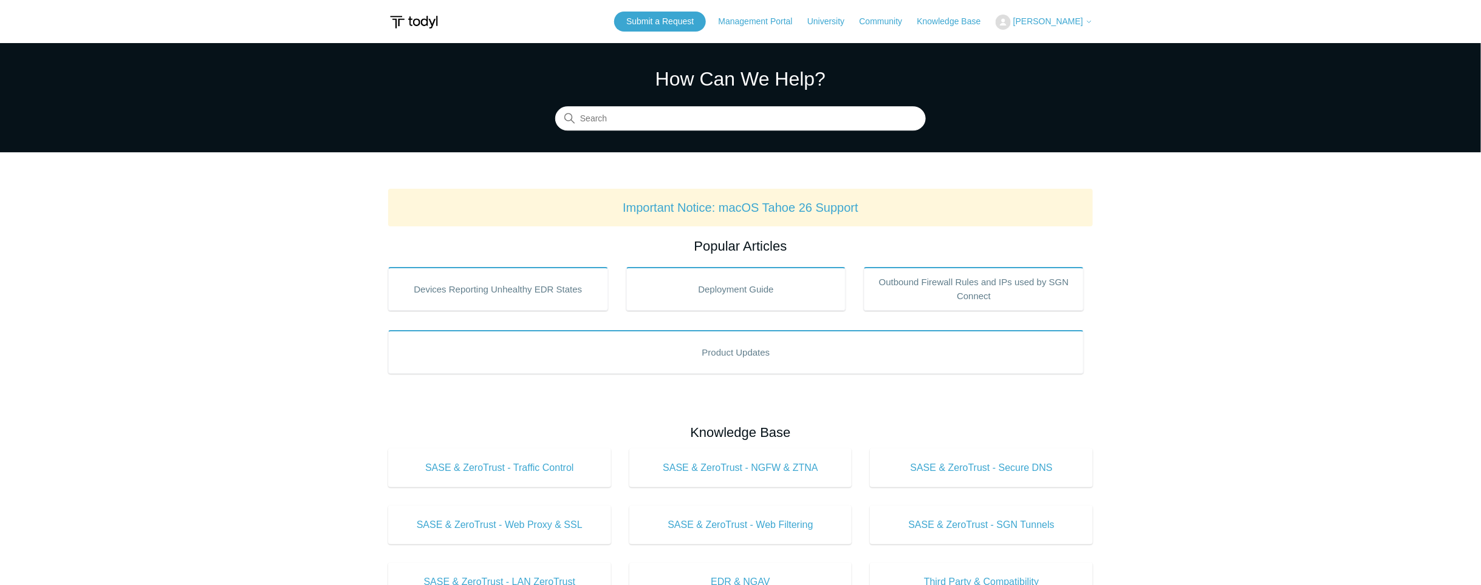
click at [1076, 30] on div "Submit a Request Management Portal University Community Knowledge Base [PERSON_…" at bounding box center [853, 22] width 479 height 20
click at [1077, 20] on span "[PERSON_NAME]" at bounding box center [1048, 21] width 70 height 10
click at [1034, 47] on link "My Support Requests" at bounding box center [1055, 47] width 118 height 21
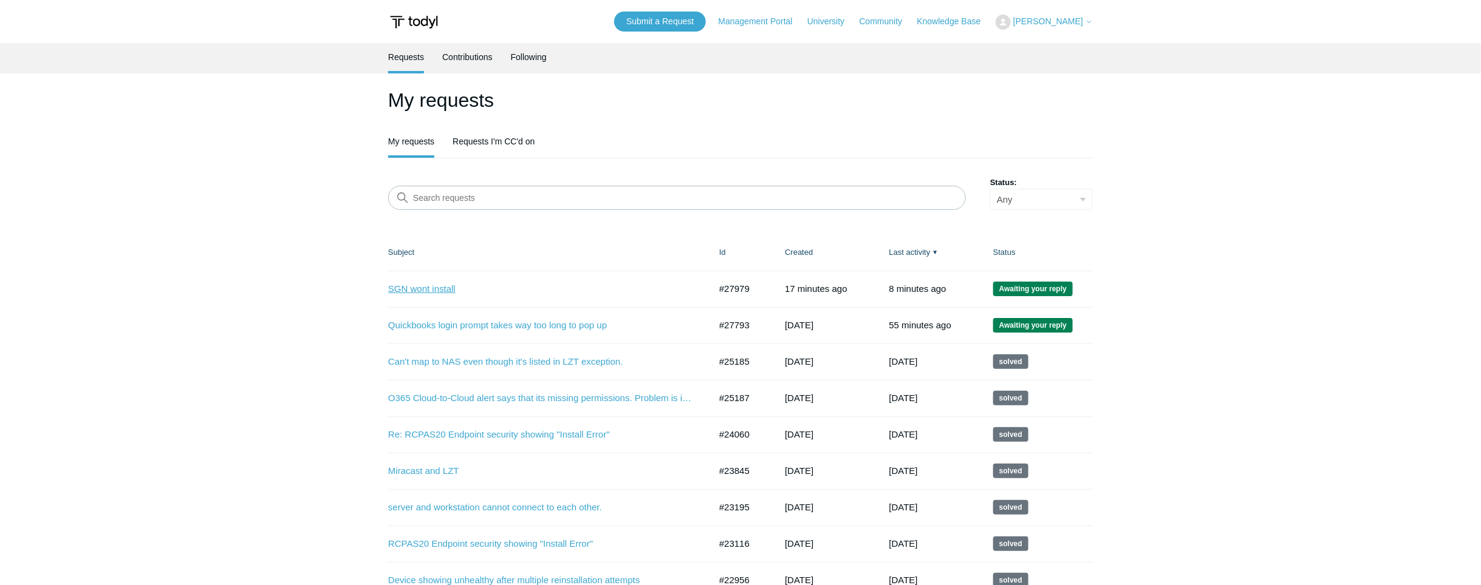
click at [423, 284] on link "SGN wont install" at bounding box center [540, 289] width 304 height 14
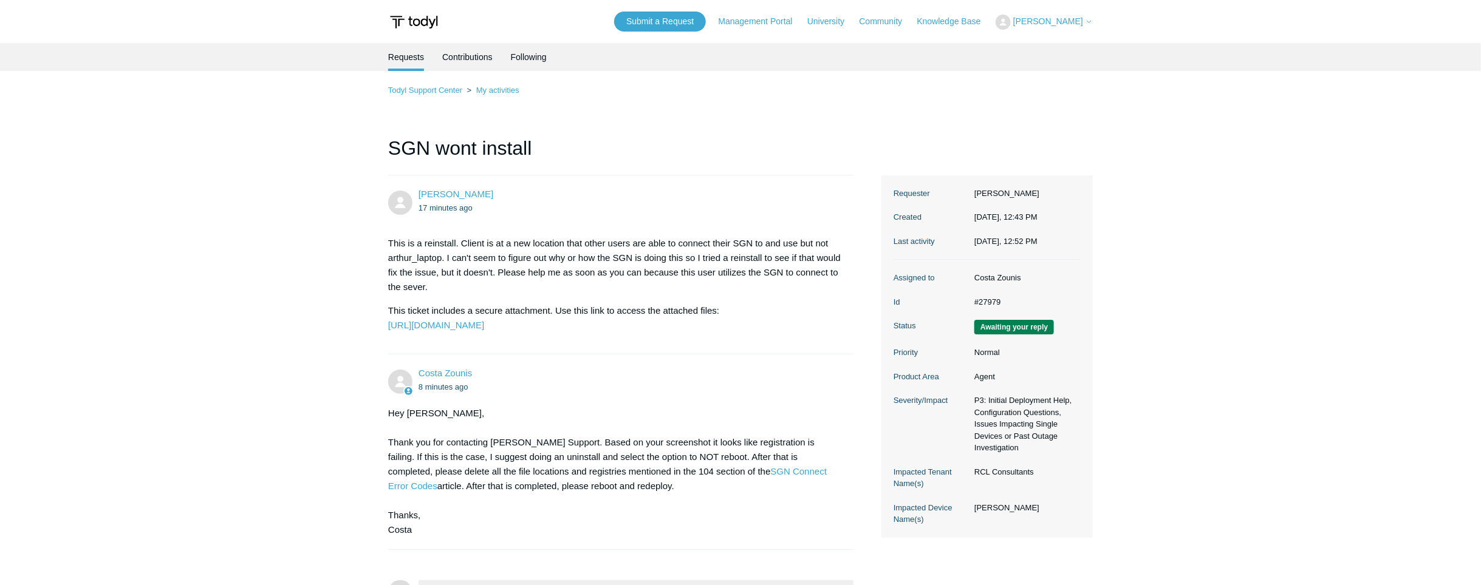
click at [487, 508] on div "Hey [PERSON_NAME], Thank you for contacting [PERSON_NAME] Support. Based on you…" at bounding box center [614, 471] width 453 height 131
click at [564, 519] on div "Hey Sophie, Thank you for contacting Todyl Support. Based on your screenshot it…" at bounding box center [614, 471] width 453 height 131
click at [573, 516] on div "Hey Sophie, Thank you for contacting Todyl Support. Based on your screenshot it…" at bounding box center [614, 471] width 453 height 131
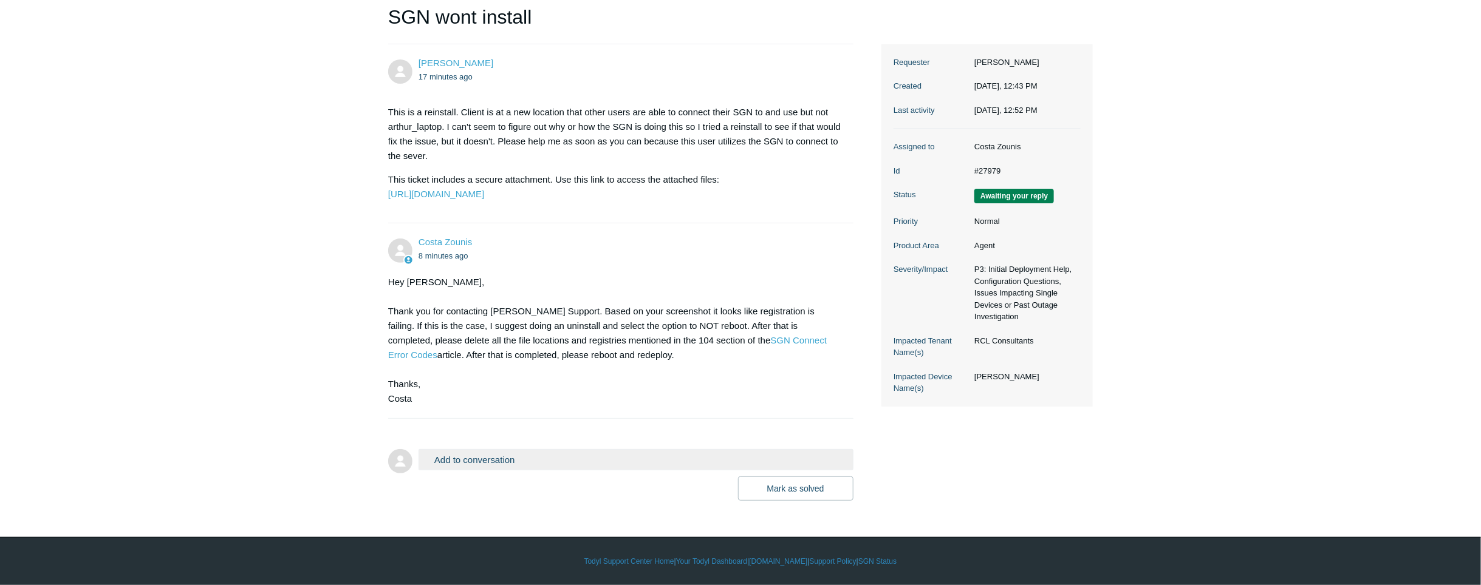
scroll to position [147, 0]
click at [687, 463] on button "Add to conversation" at bounding box center [635, 459] width 435 height 21
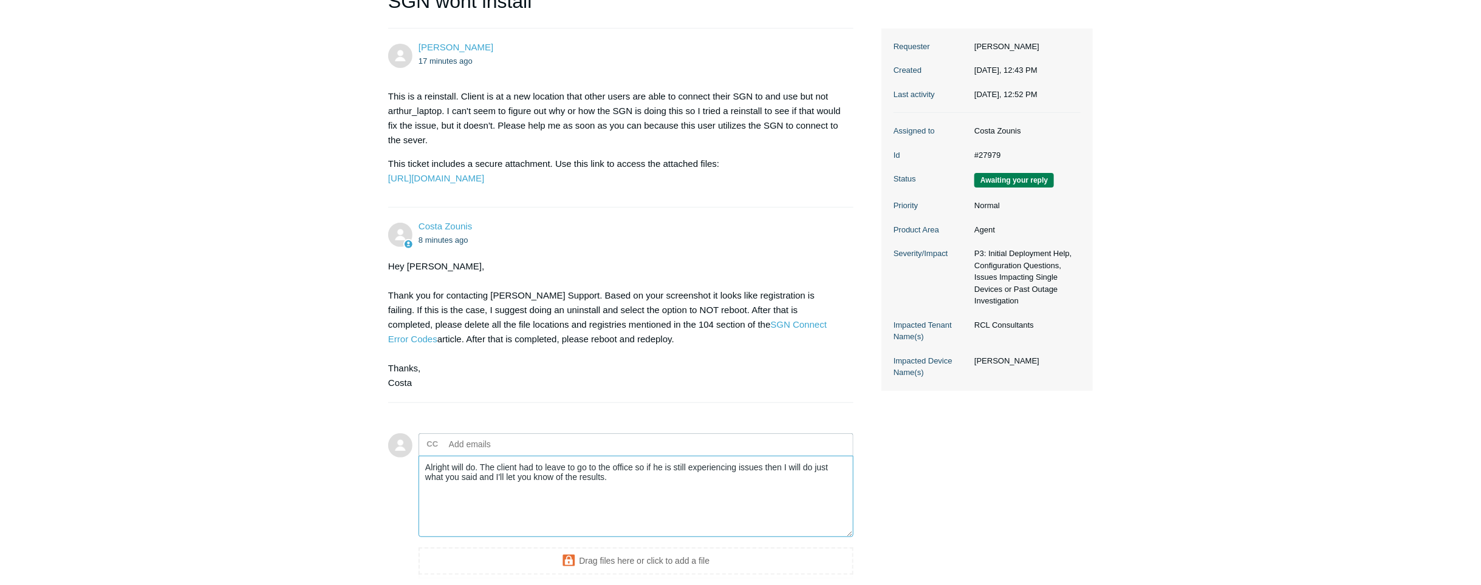
click at [650, 520] on textarea "Alright will do. The client had to leave to go to the office so if he is still …" at bounding box center [635, 497] width 435 height 82
click at [619, 503] on textarea "Alright will do. The client had to leave to go to the office so if he is still …" at bounding box center [635, 497] width 435 height 82
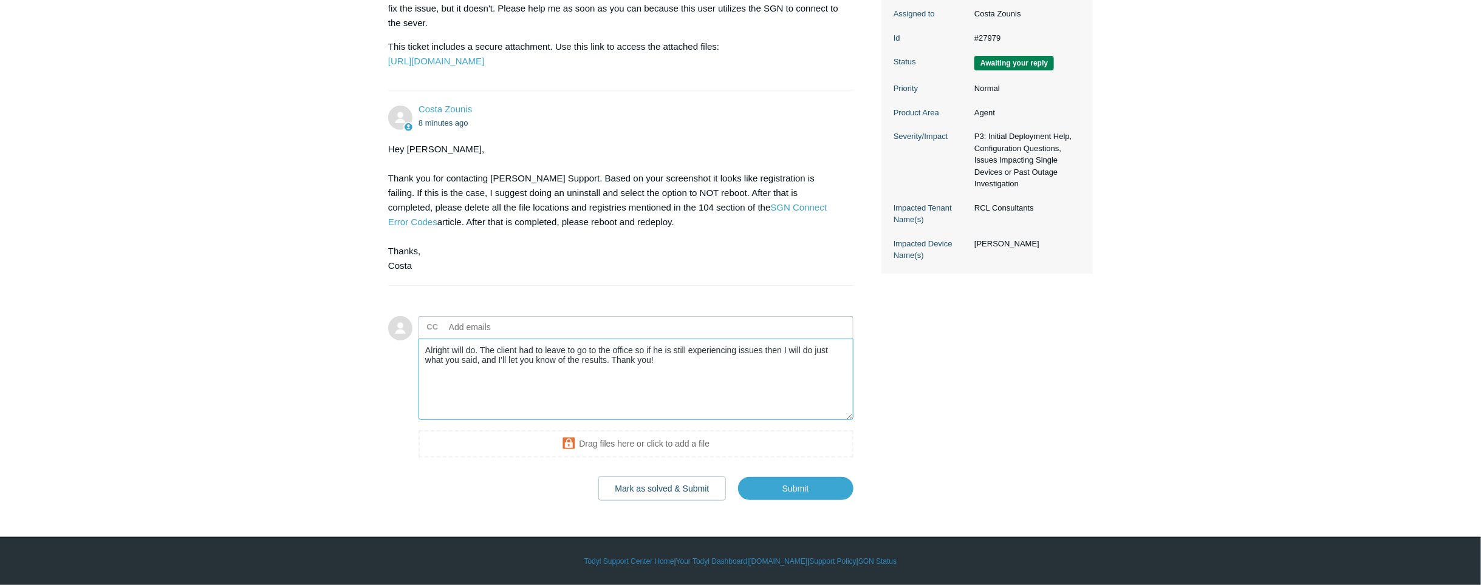
scroll to position [292, 0]
type textarea "Alright will do. The client had to leave to go to the office so if he is still …"
click at [755, 492] on input "Submit" at bounding box center [795, 489] width 115 height 24
